Goal: Information Seeking & Learning: Learn about a topic

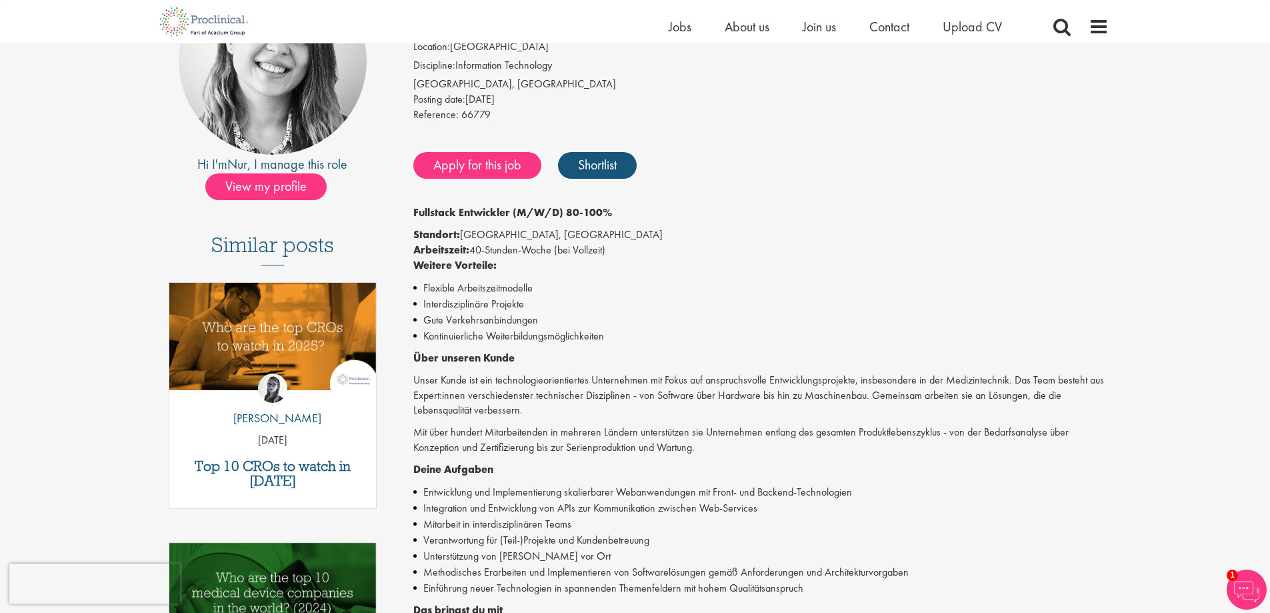
scroll to position [200, 0]
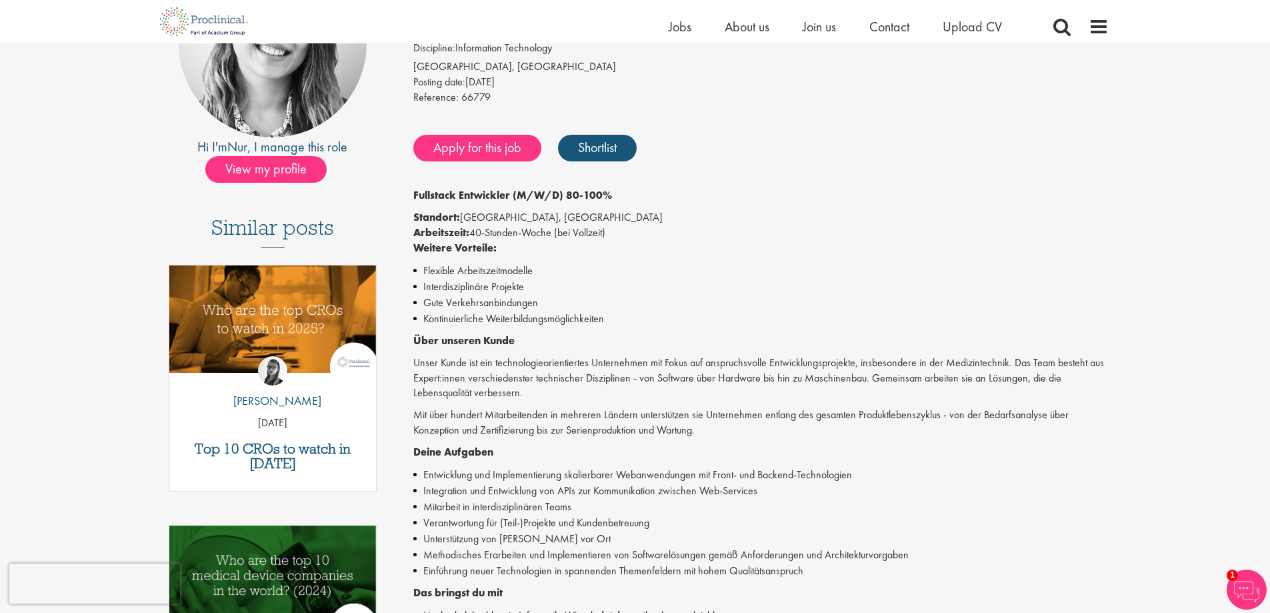
click at [1248, 594] on img at bounding box center [1246, 589] width 40 height 40
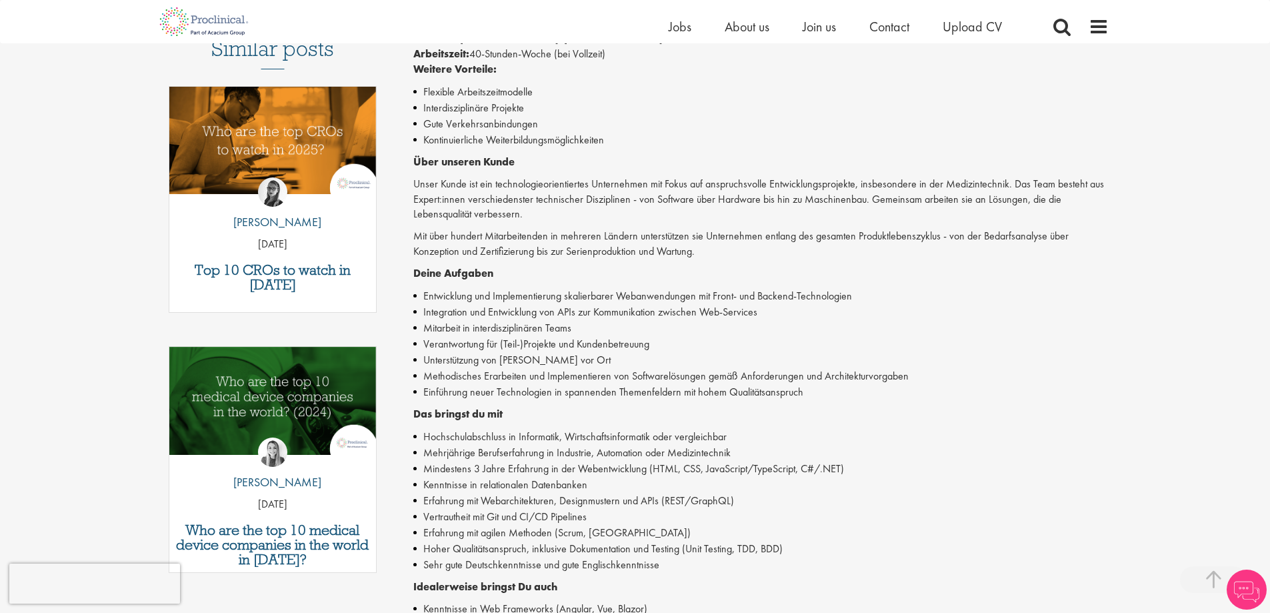
scroll to position [400, 0]
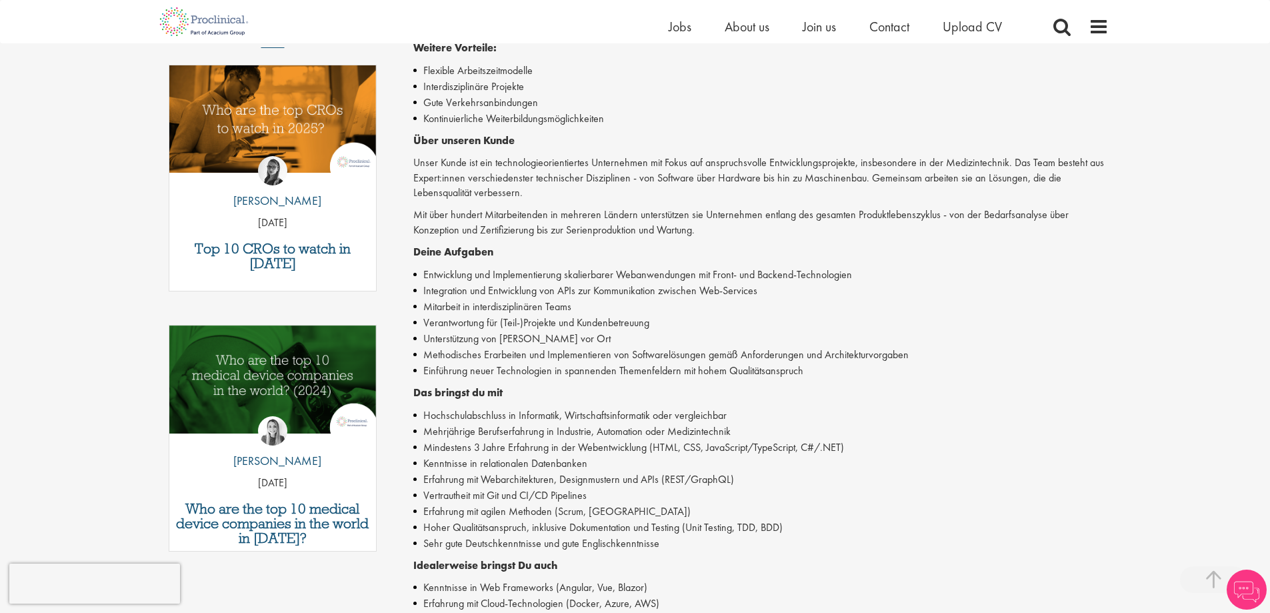
click at [502, 260] on div "Fullstack Entwickler (M/W/D) 80-100% Standort: [GEOGRAPHIC_DATA], [GEOGRAPHIC_D…" at bounding box center [760, 410] width 695 height 845
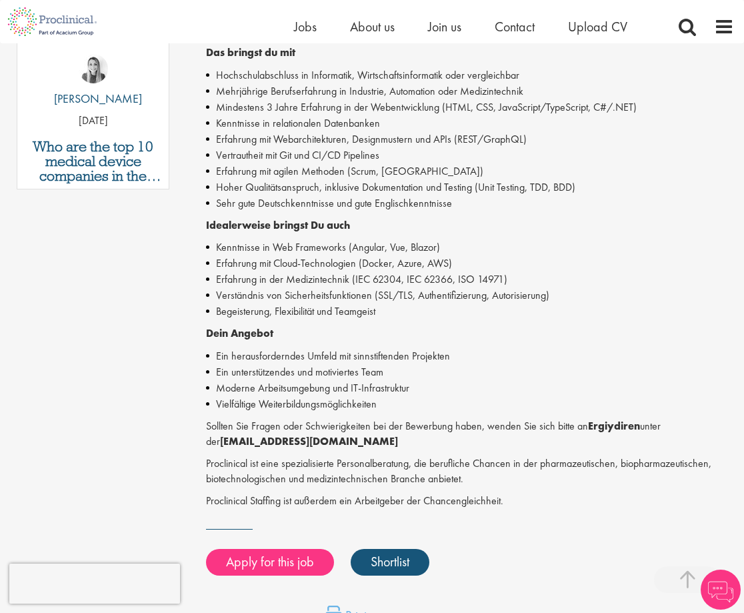
scroll to position [733, 0]
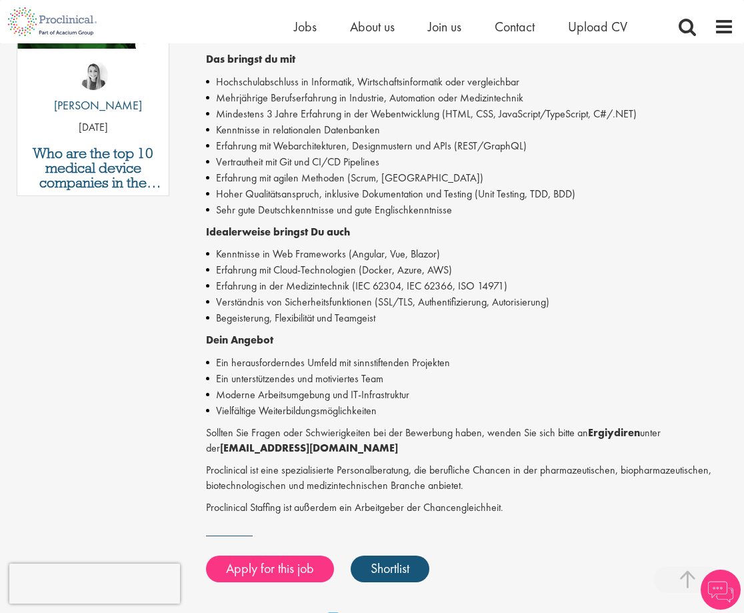
click at [237, 470] on p "Proclinical ist eine spezialisierte Personalberatung, die berufliche Chancen in…" at bounding box center [470, 478] width 528 height 31
copy p "Proclinical"
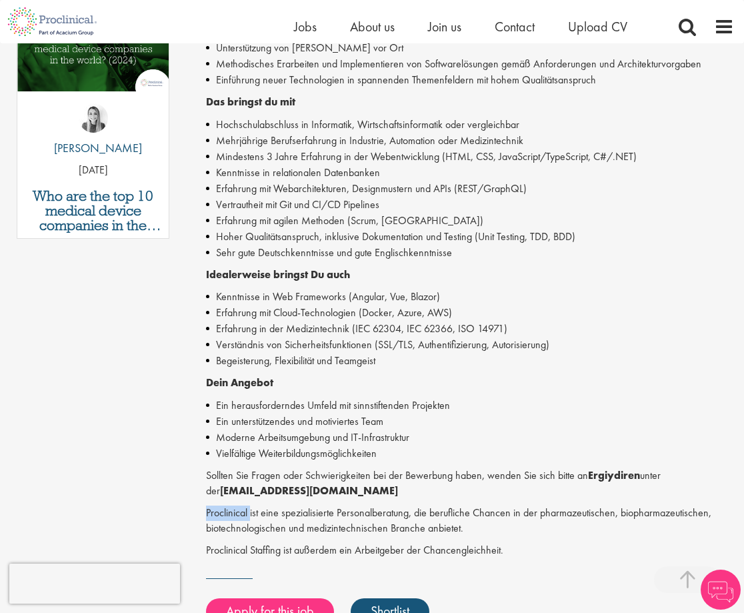
scroll to position [667, 0]
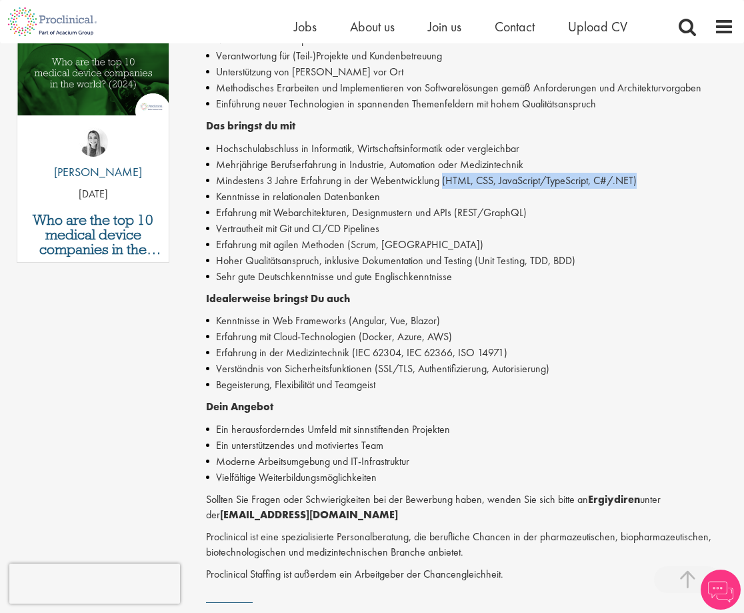
drag, startPoint x: 439, startPoint y: 180, endPoint x: 654, endPoint y: 181, distance: 214.6
click at [654, 181] on li "Mindestens 3 Jahre Erfahrung in der Webentwicklung (HTML, CSS, JavaScript/TypeS…" at bounding box center [470, 181] width 528 height 16
copy li "(HTML, CSS, JavaScript/TypeScript, C#/.NET)"
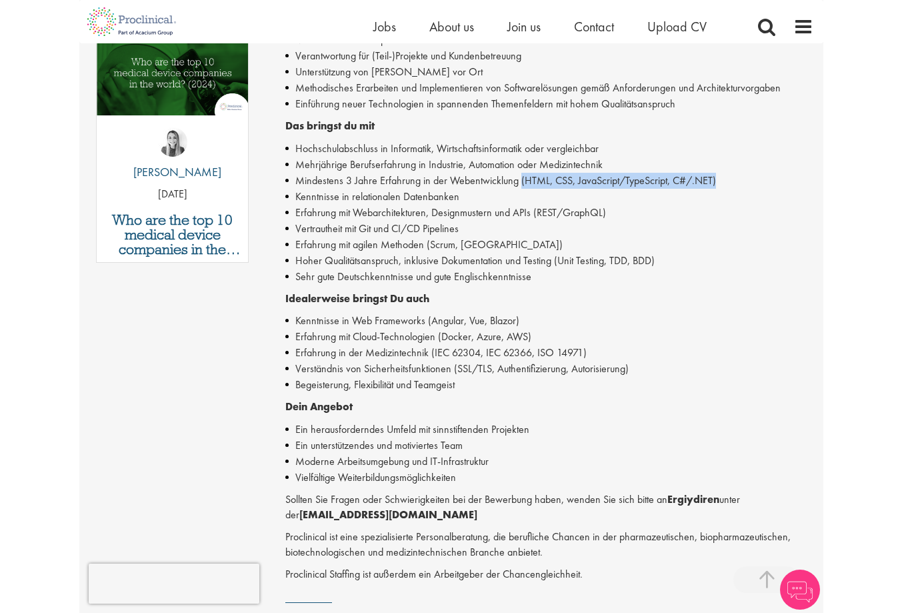
scroll to position [689, 0]
